Goal: Check status: Check status

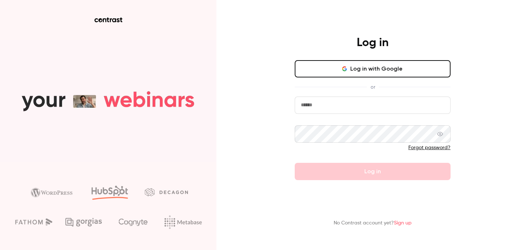
click at [330, 73] on button "Log in with Google" at bounding box center [373, 68] width 156 height 17
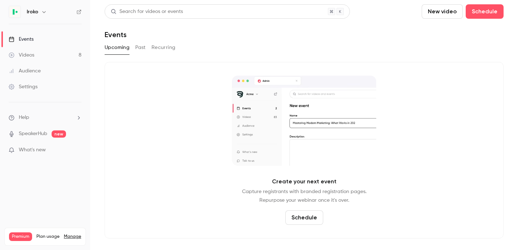
click at [141, 48] on button "Past" at bounding box center [140, 48] width 10 height 12
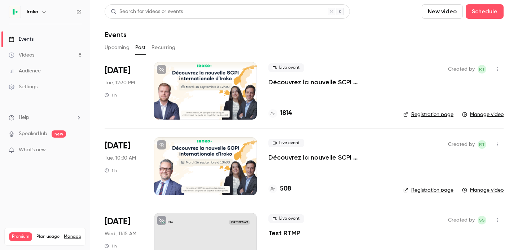
click at [284, 114] on h4 "1814" at bounding box center [286, 114] width 12 height 10
